Goal: Task Accomplishment & Management: Use online tool/utility

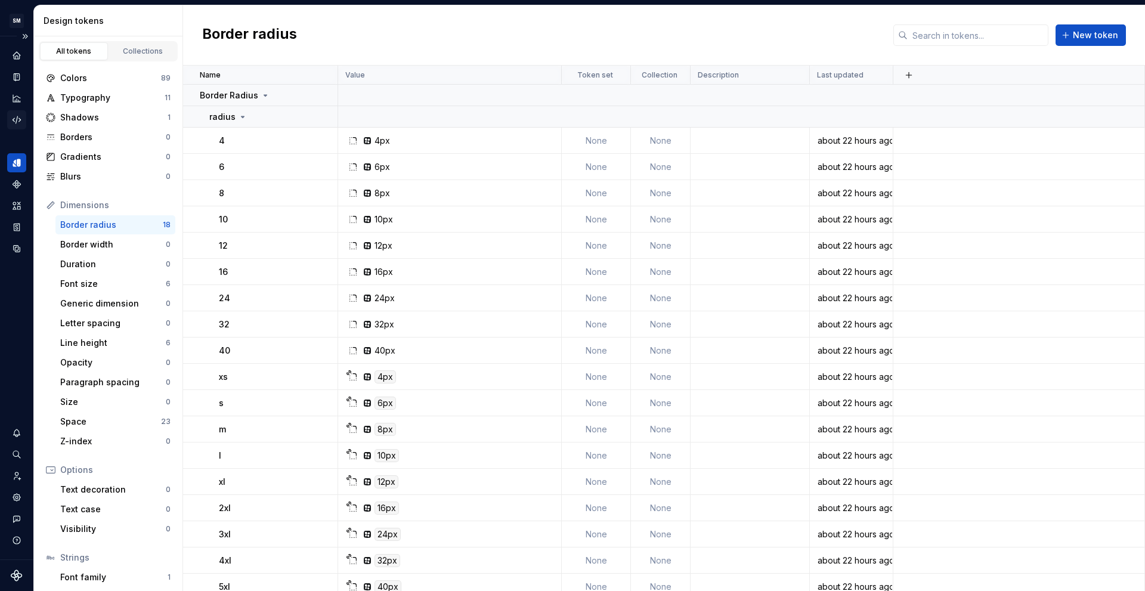
click at [17, 122] on icon "Code automation" at bounding box center [16, 120] width 11 height 11
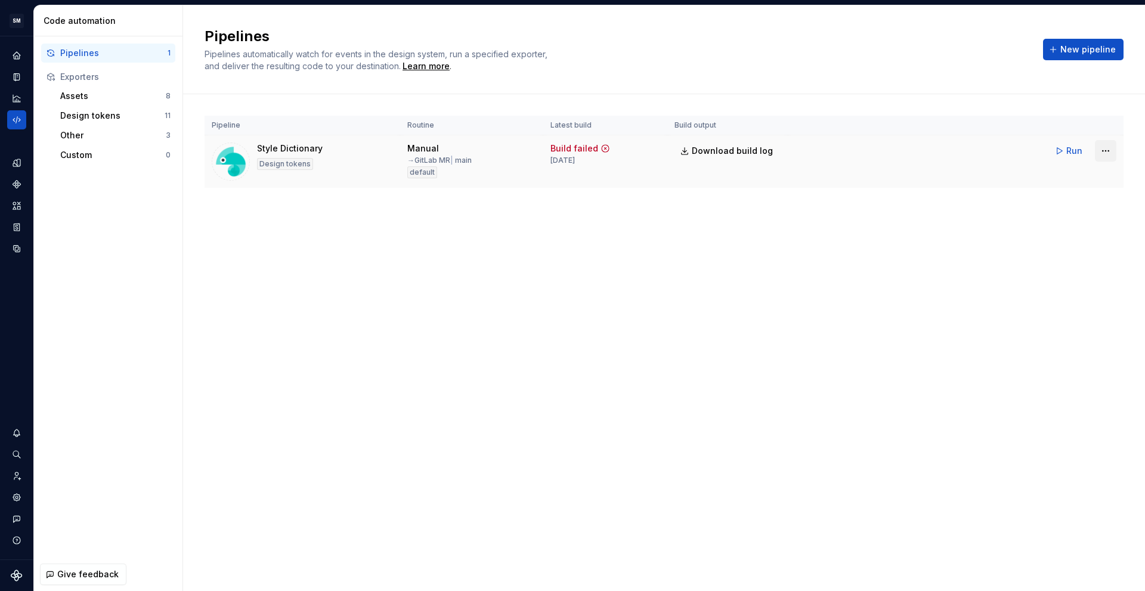
click at [1102, 149] on html "SM DEV-DS M Design system data Code automation Pipelines 1 Exporters Assets 8 D…" at bounding box center [572, 295] width 1145 height 591
click at [1091, 175] on div "Edit pipeline" at bounding box center [1090, 177] width 102 height 12
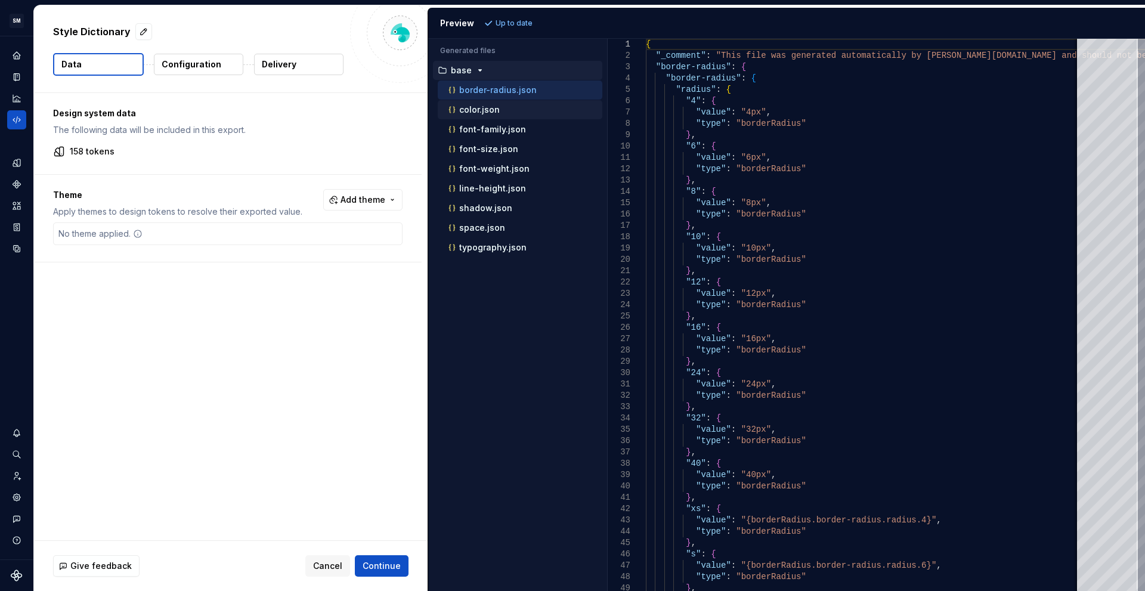
click at [497, 112] on p "color.json" at bounding box center [479, 110] width 41 height 10
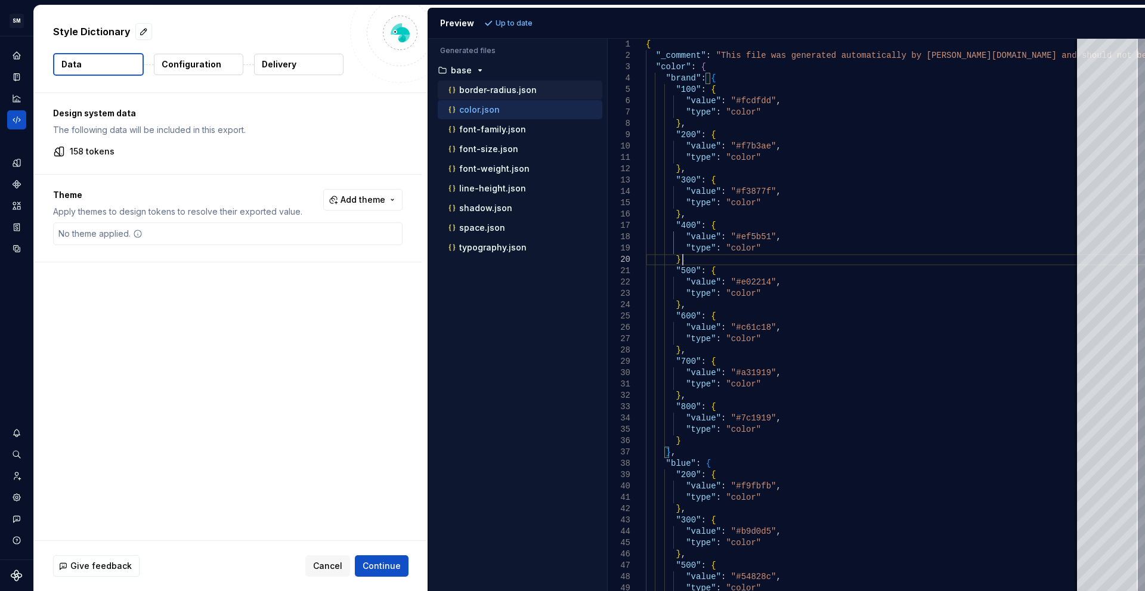
click at [511, 88] on p "border-radius.json" at bounding box center [498, 90] width 78 height 10
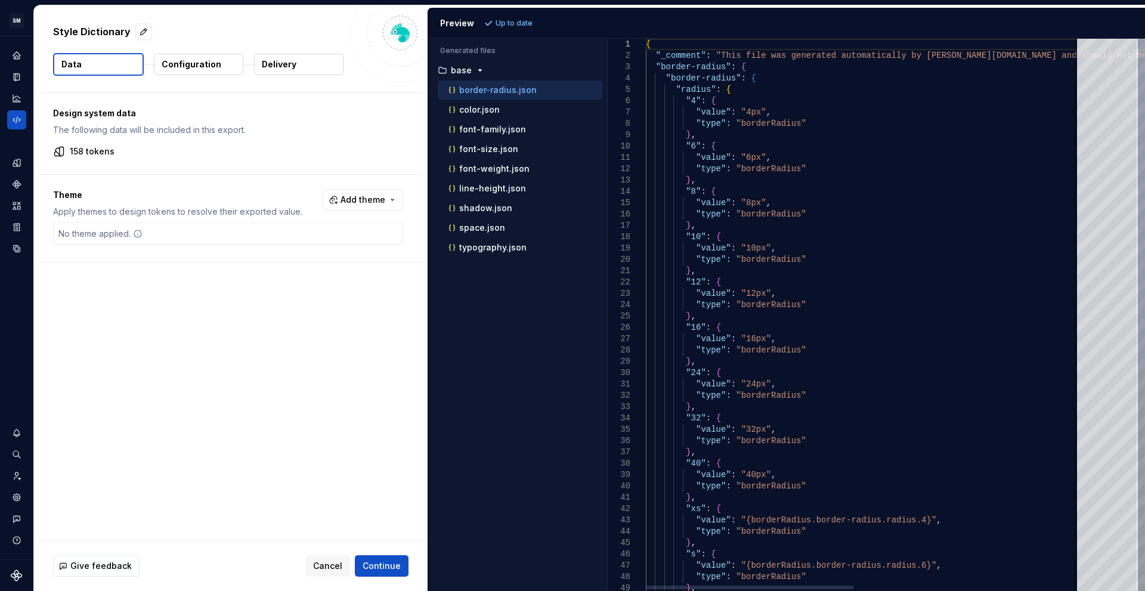
click at [937, 193] on div "{ "_comment" : "This file was generated automatically by Supernov [DOMAIN_NAME]…" at bounding box center [1099, 501] width 907 height 925
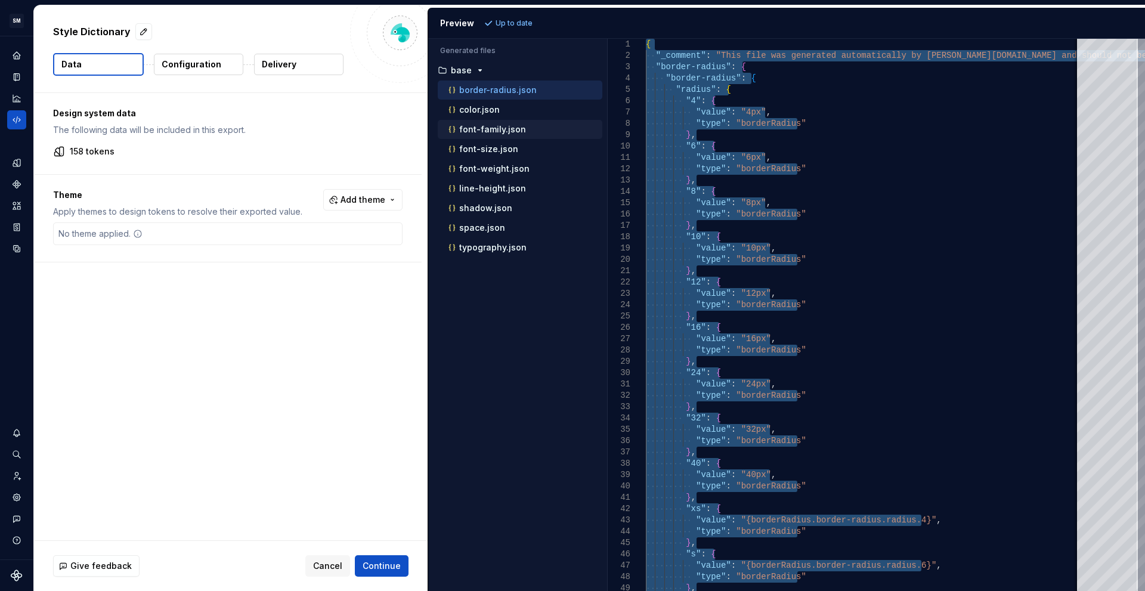
click at [502, 125] on p "font-family.json" at bounding box center [492, 130] width 67 height 10
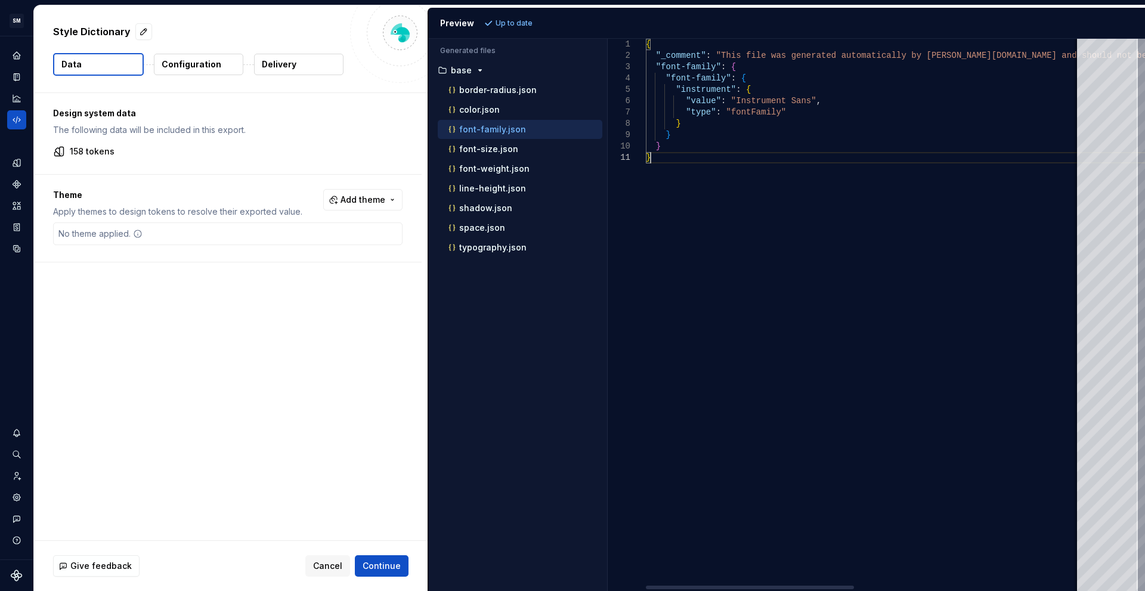
drag, startPoint x: 768, startPoint y: 195, endPoint x: 701, endPoint y: 202, distance: 67.1
click at [698, 202] on div "{ "_comment" : "This file was generated automatically by Supernov [DOMAIN_NAME]…" at bounding box center [1099, 315] width 907 height 552
click at [485, 151] on p "font-size.json" at bounding box center [488, 149] width 59 height 10
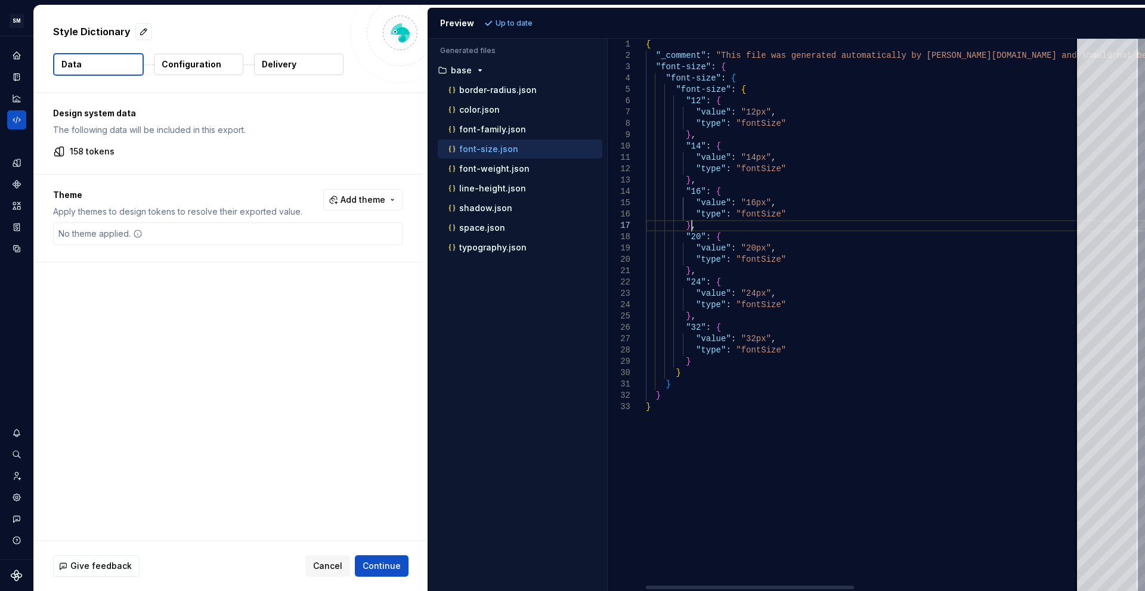
click at [908, 227] on div "{ "_comment" : "This file was generated automatically by Supernov [DOMAIN_NAME]…" at bounding box center [1099, 315] width 907 height 552
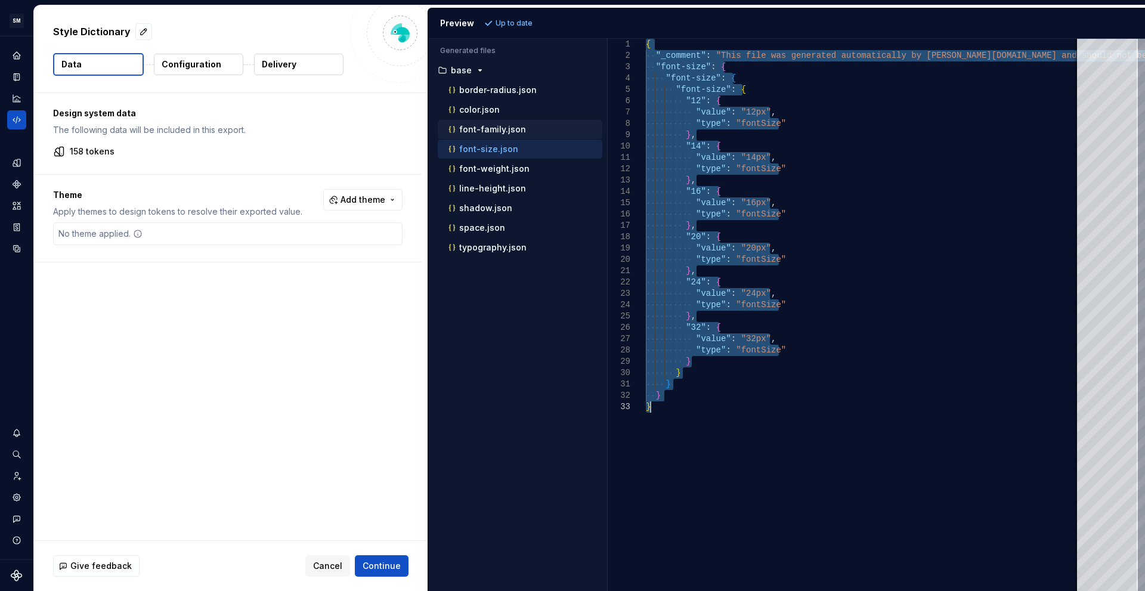
click at [481, 132] on p "font-family.json" at bounding box center [492, 130] width 67 height 10
type textarea "**********"
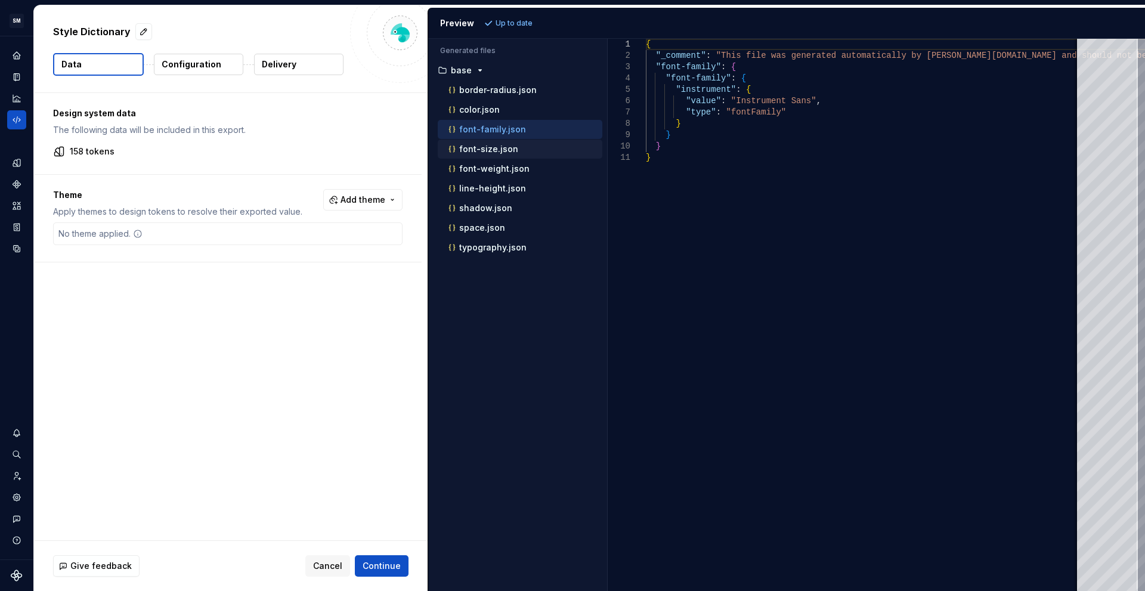
click at [497, 151] on p "font-size.json" at bounding box center [488, 149] width 59 height 10
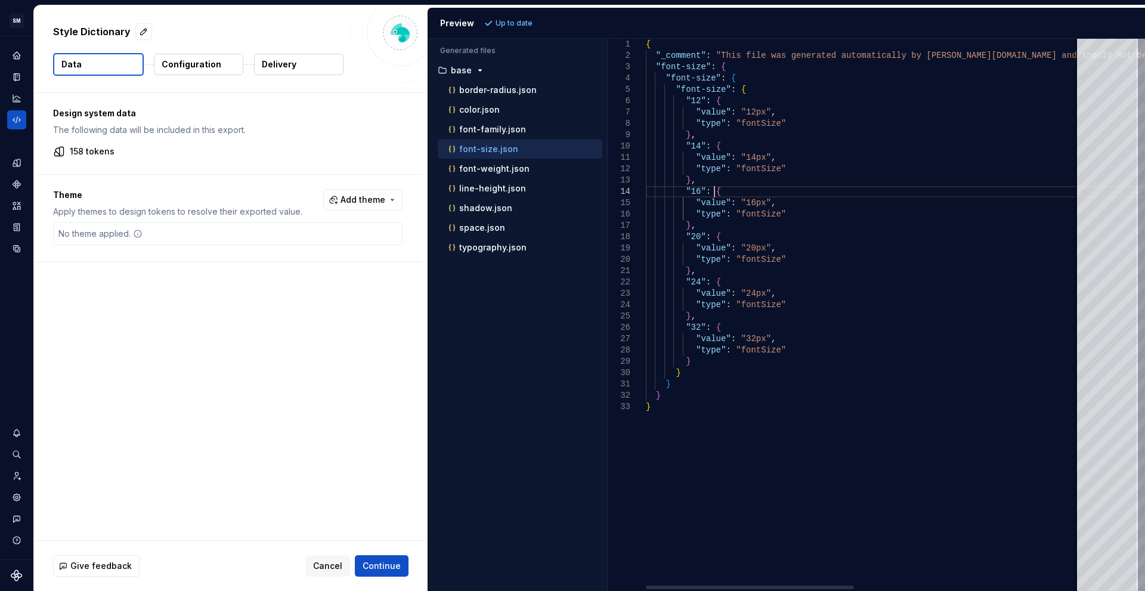
click at [886, 197] on div "{ "_comment" : "This file was generated automatically by Supernov [DOMAIN_NAME]…" at bounding box center [1099, 315] width 907 height 552
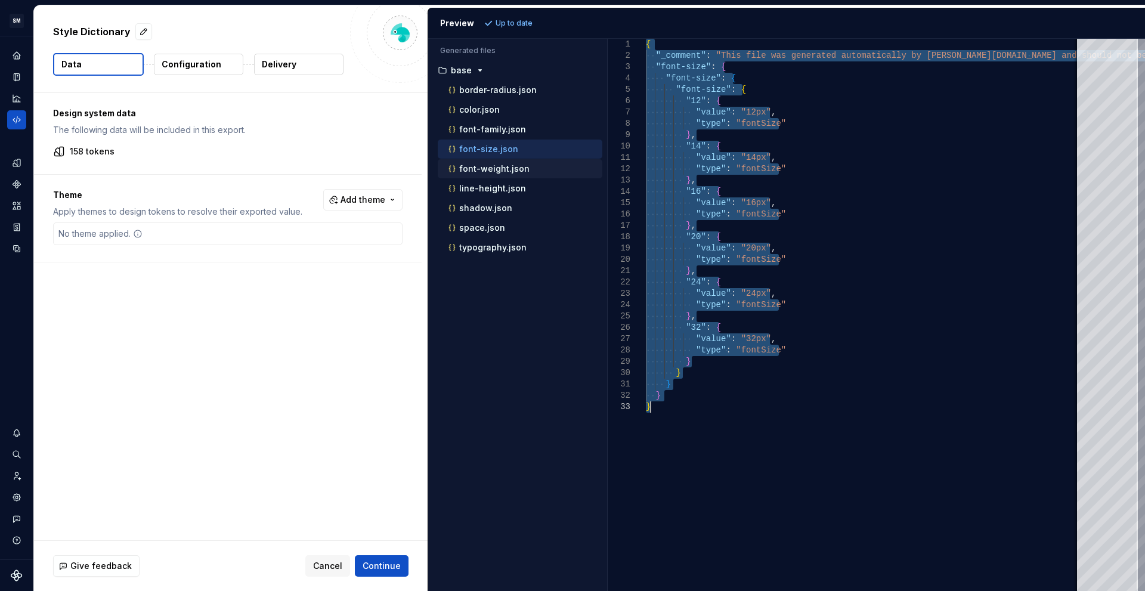
click at [516, 174] on div "font-weight.json" at bounding box center [524, 169] width 156 height 12
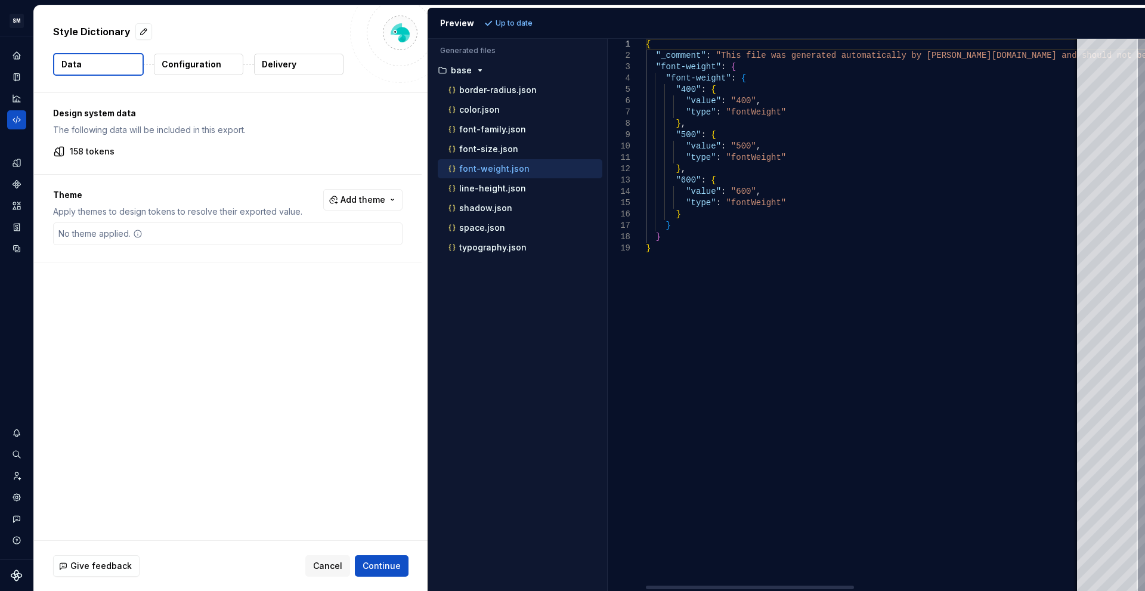
click at [870, 293] on div "{ "_comment" : "This file was generated automatically by Supernov [DOMAIN_NAME]…" at bounding box center [1099, 315] width 907 height 552
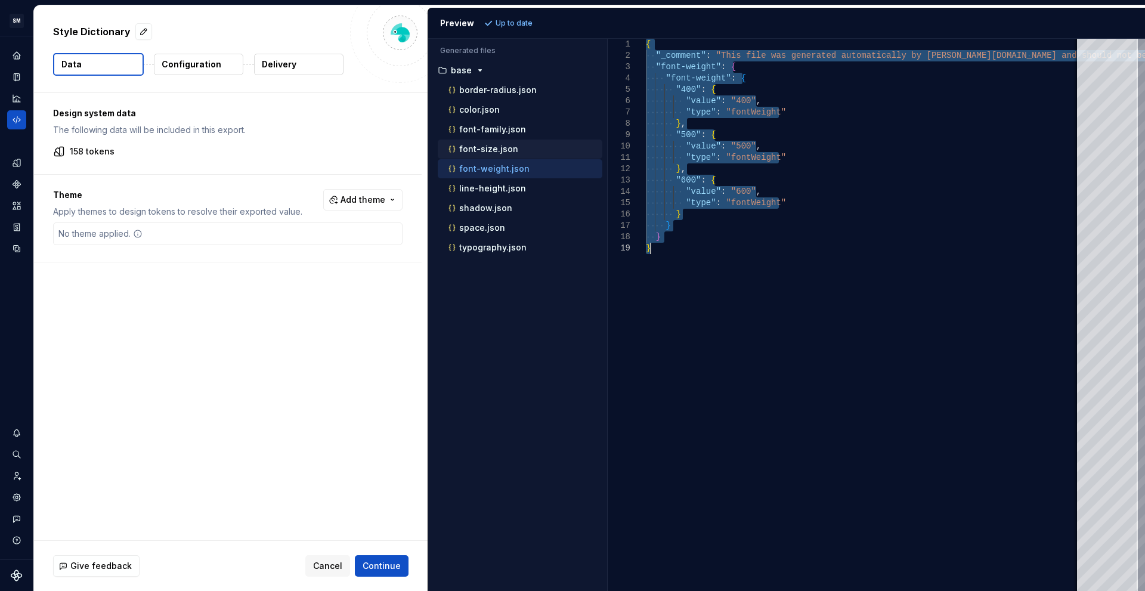
click at [501, 150] on p "font-size.json" at bounding box center [488, 149] width 59 height 10
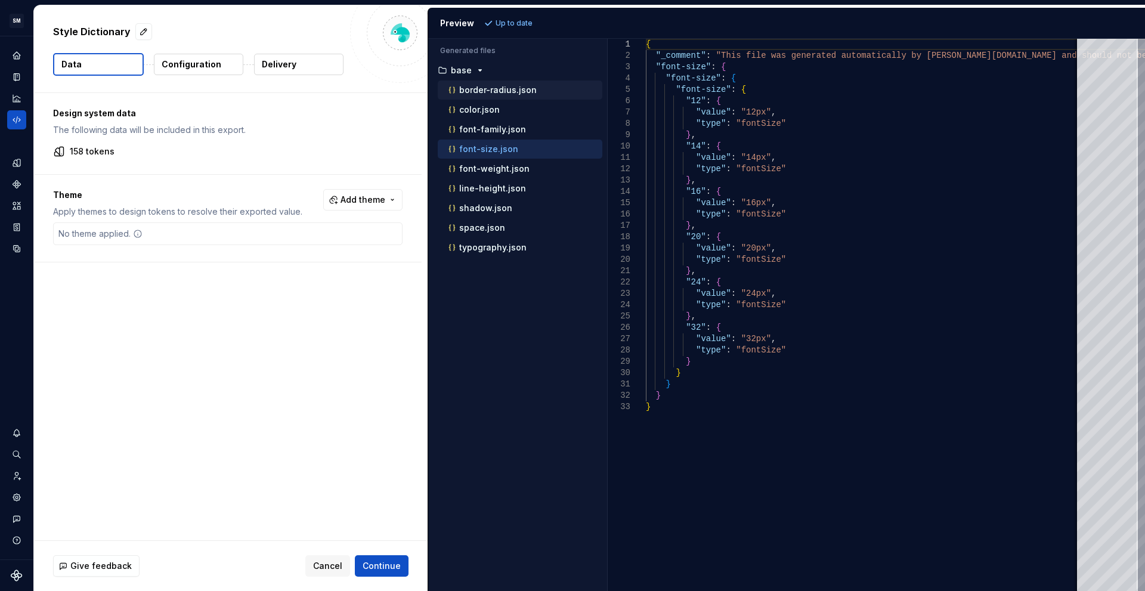
click at [475, 91] on p "border-radius.json" at bounding box center [498, 90] width 78 height 10
type textarea "**********"
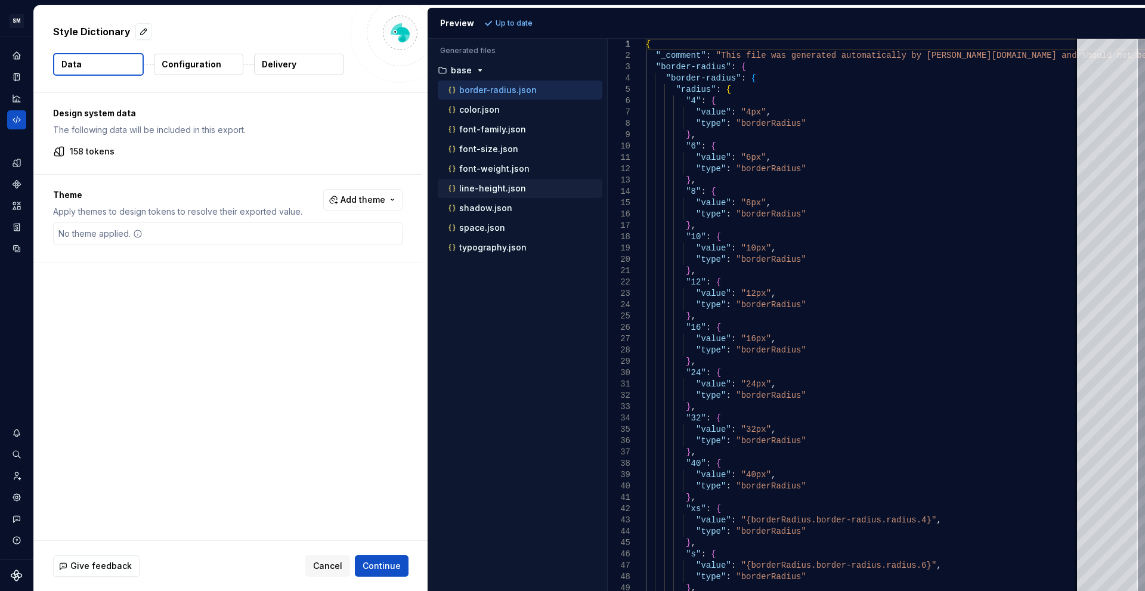
click at [490, 180] on div "line-height.json" at bounding box center [520, 188] width 165 height 19
click at [490, 188] on p "line-height.json" at bounding box center [492, 189] width 67 height 10
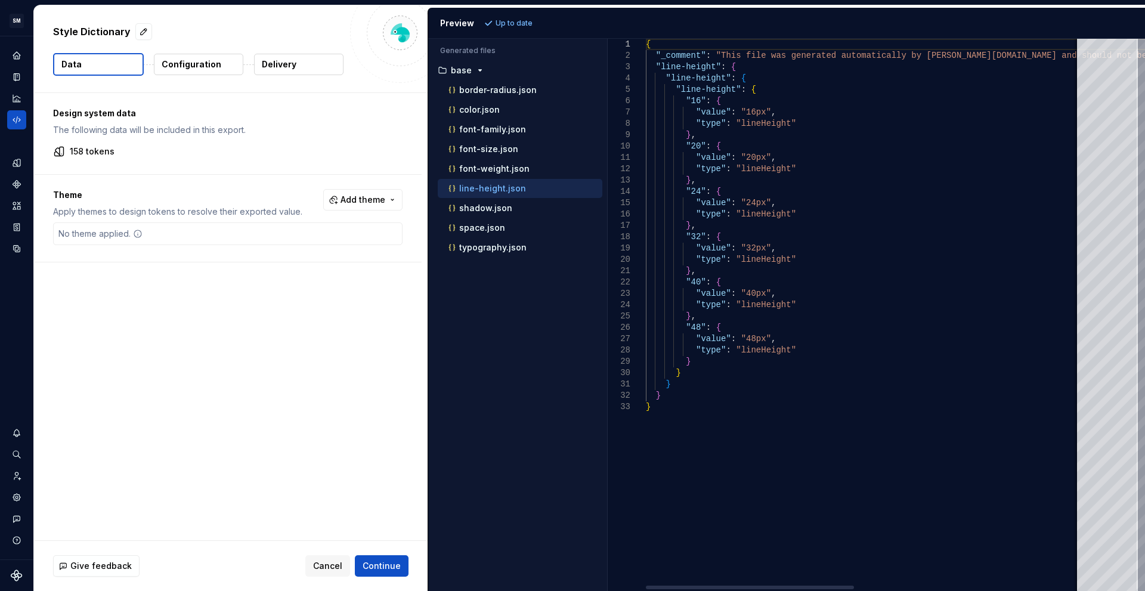
click at [958, 235] on div "{ "_comment" : "This file was generated automatically by Supernov [DOMAIN_NAME]…" at bounding box center [1099, 315] width 907 height 552
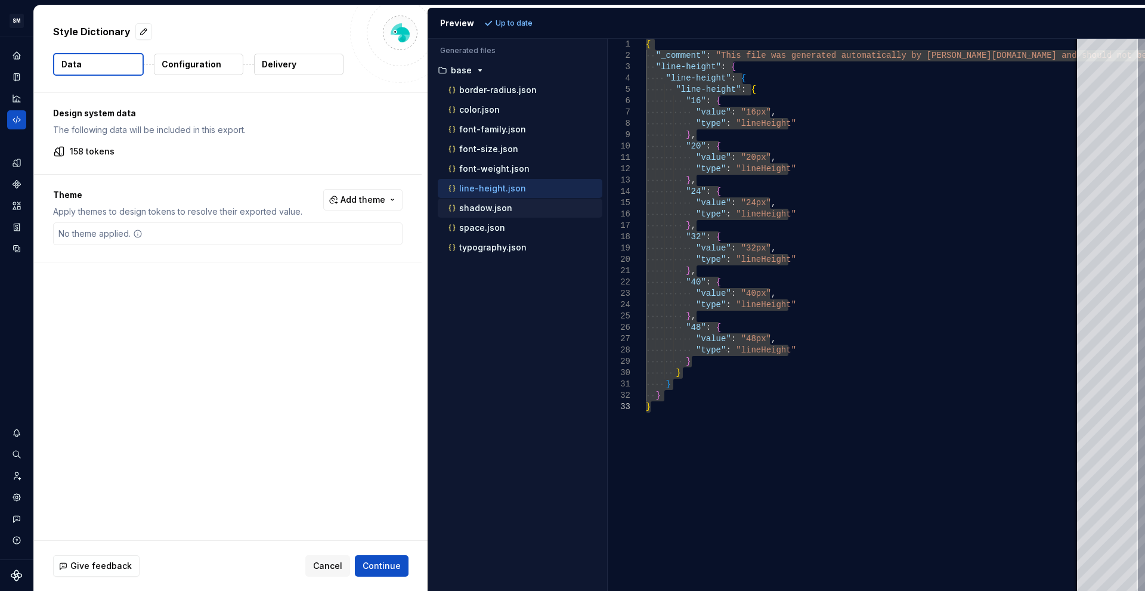
click at [497, 207] on p "shadow.json" at bounding box center [485, 208] width 53 height 10
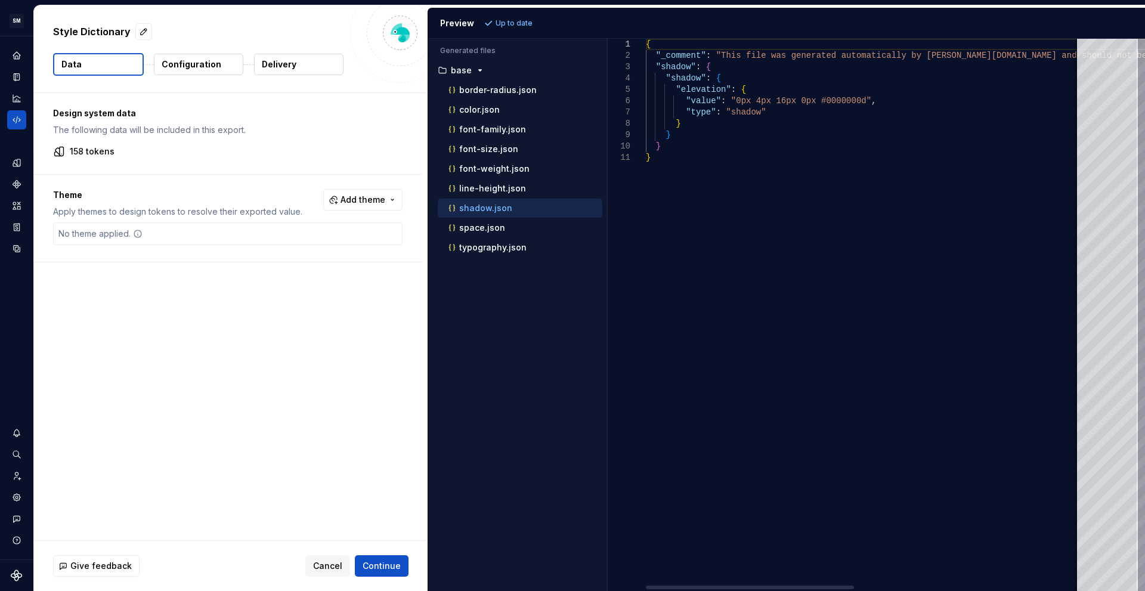
click at [847, 266] on div "{ "_comment" : "This file was generated automatically by Supernov [DOMAIN_NAME]…" at bounding box center [1099, 315] width 907 height 552
click at [700, 237] on div "{ "_comment" : "This file was generated automatically by Supernov [DOMAIN_NAME]…" at bounding box center [1099, 315] width 907 height 552
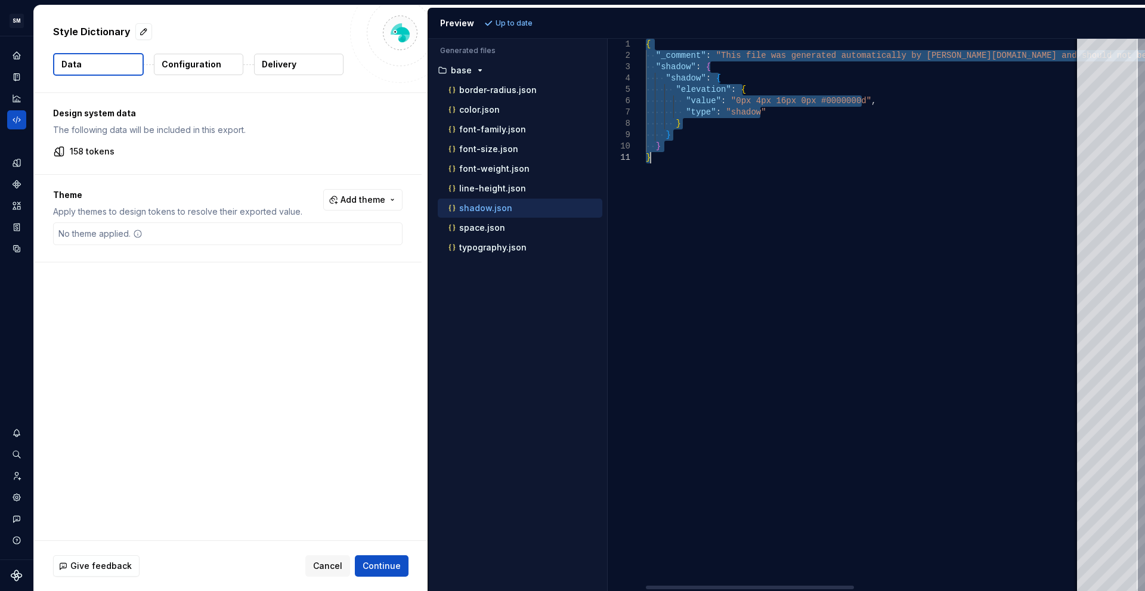
click at [903, 333] on div "{ "_comment" : "This file was generated automatically by Supernov [DOMAIN_NAME]…" at bounding box center [1099, 315] width 907 height 552
click at [484, 227] on p "space.json" at bounding box center [482, 228] width 46 height 10
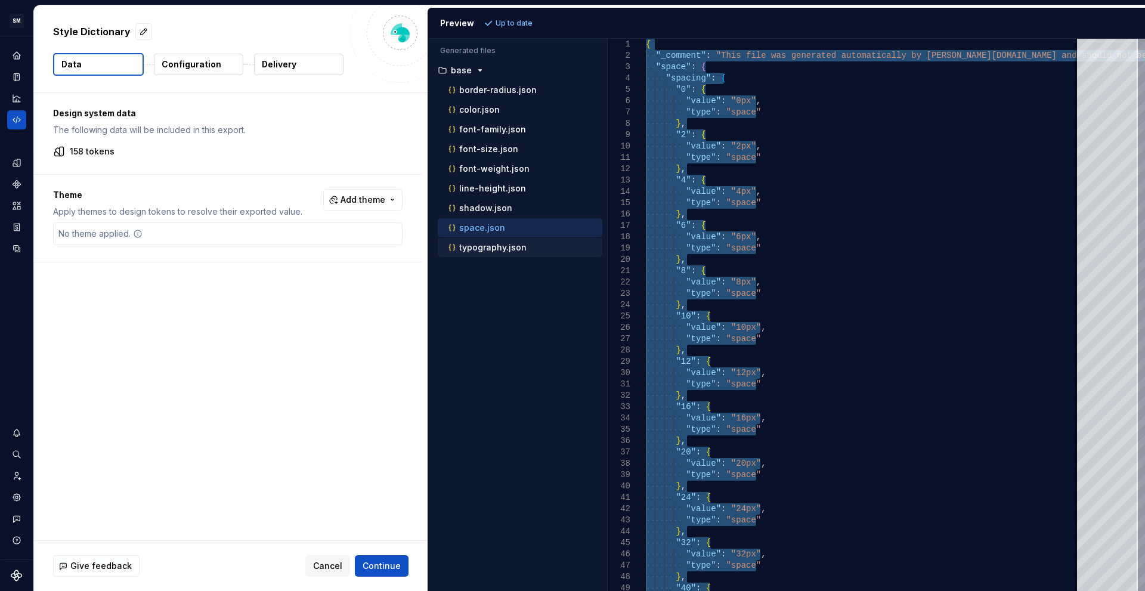
click at [490, 252] on p "typography.json" at bounding box center [492, 248] width 67 height 10
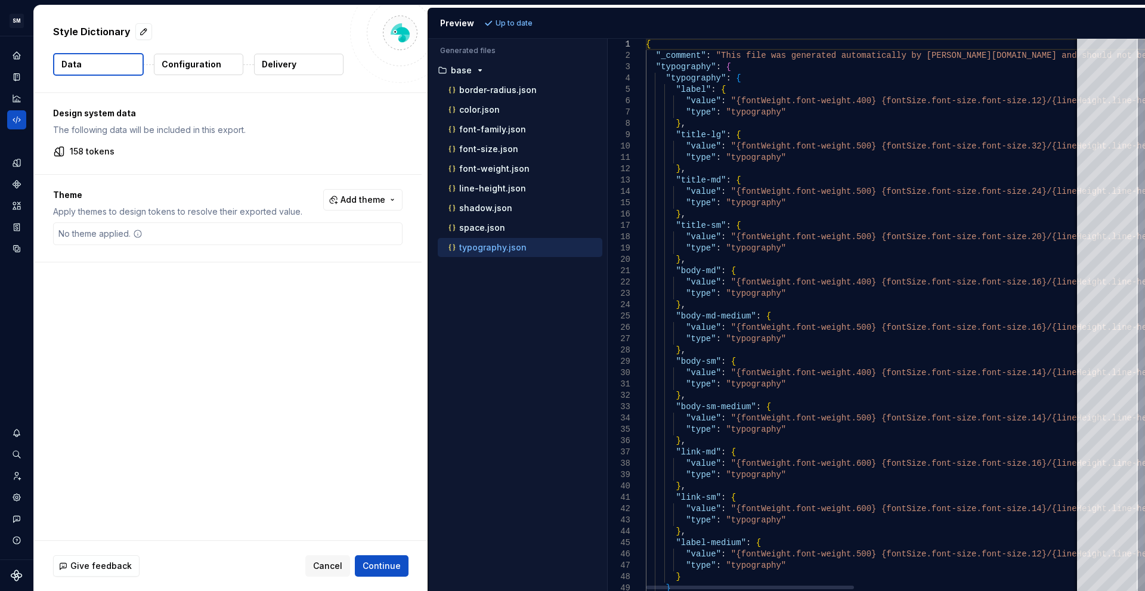
click at [812, 236] on div "{ "_comment" : "This file was generated automatically by Supernov [DOMAIN_NAME]…" at bounding box center [1099, 331] width 907 height 585
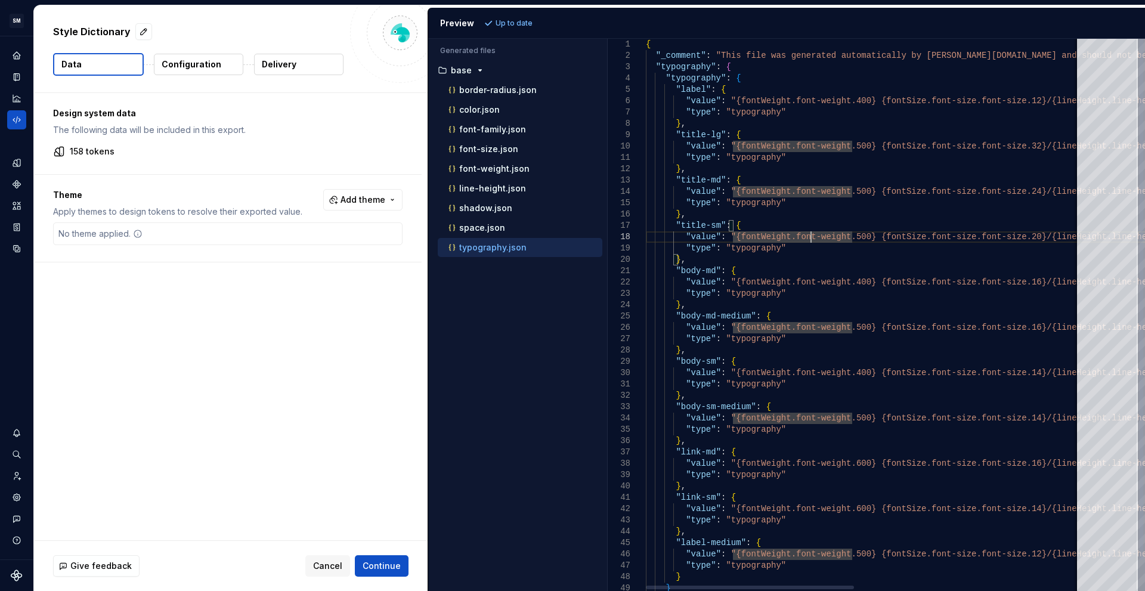
type textarea "**********"
